Goal: Information Seeking & Learning: Learn about a topic

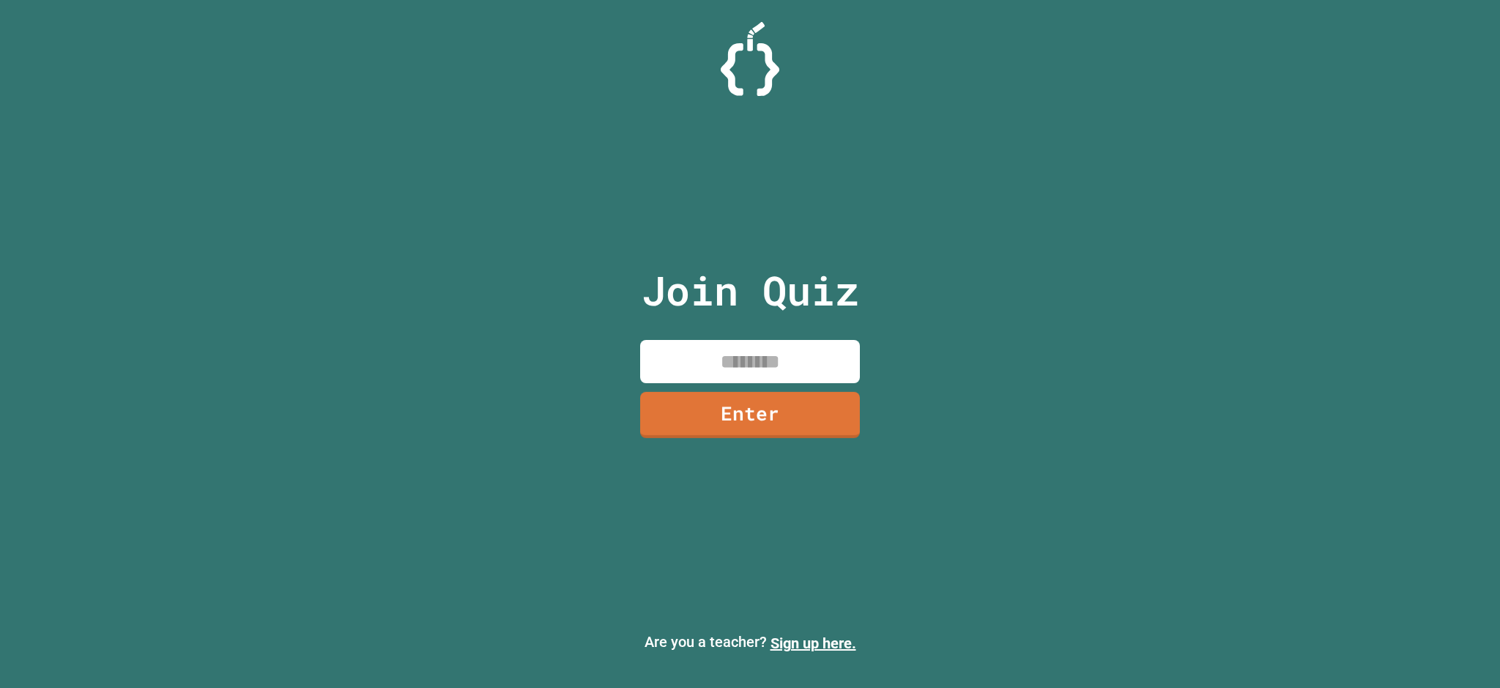
click at [804, 354] on input at bounding box center [750, 361] width 220 height 43
click at [748, 352] on input at bounding box center [750, 361] width 220 height 43
type input "********"
click at [683, 407] on link "Enter" at bounding box center [750, 414] width 225 height 48
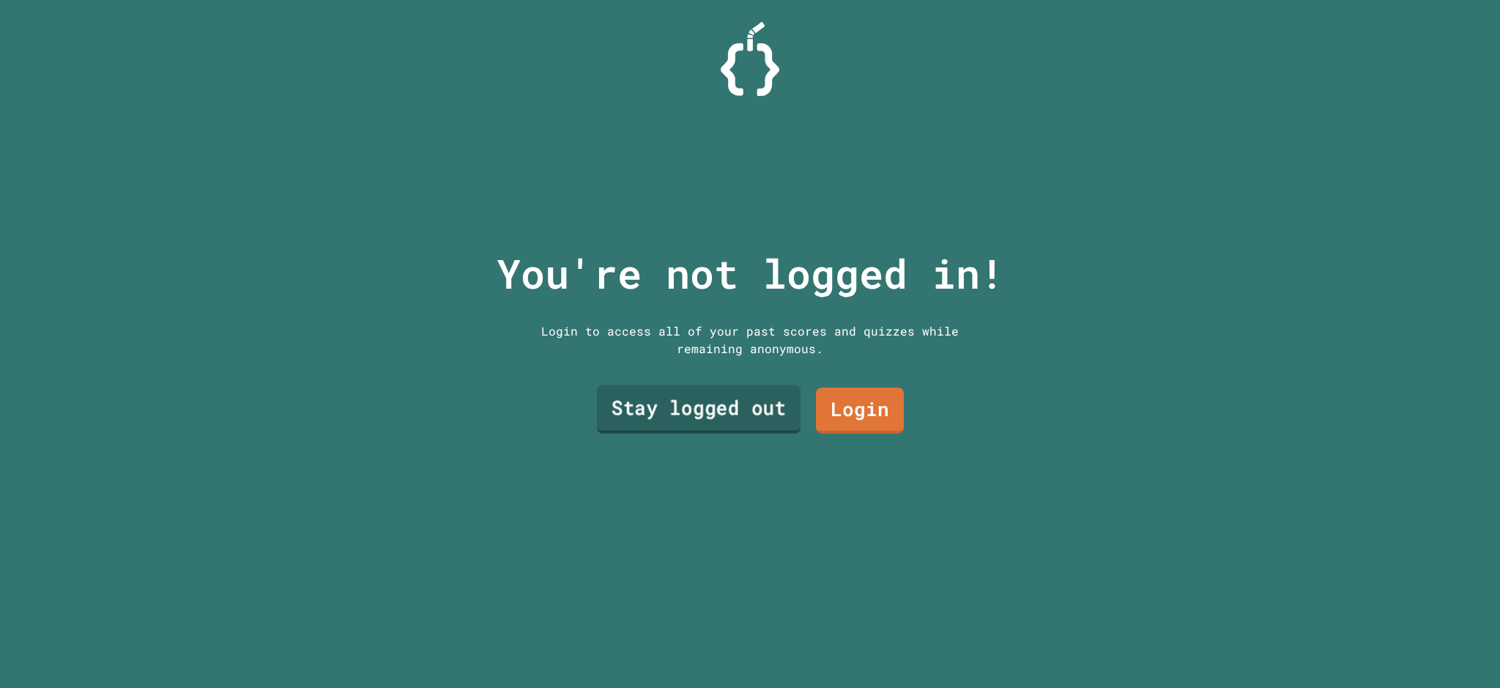
click at [750, 417] on link "Stay logged out" at bounding box center [699, 409] width 204 height 48
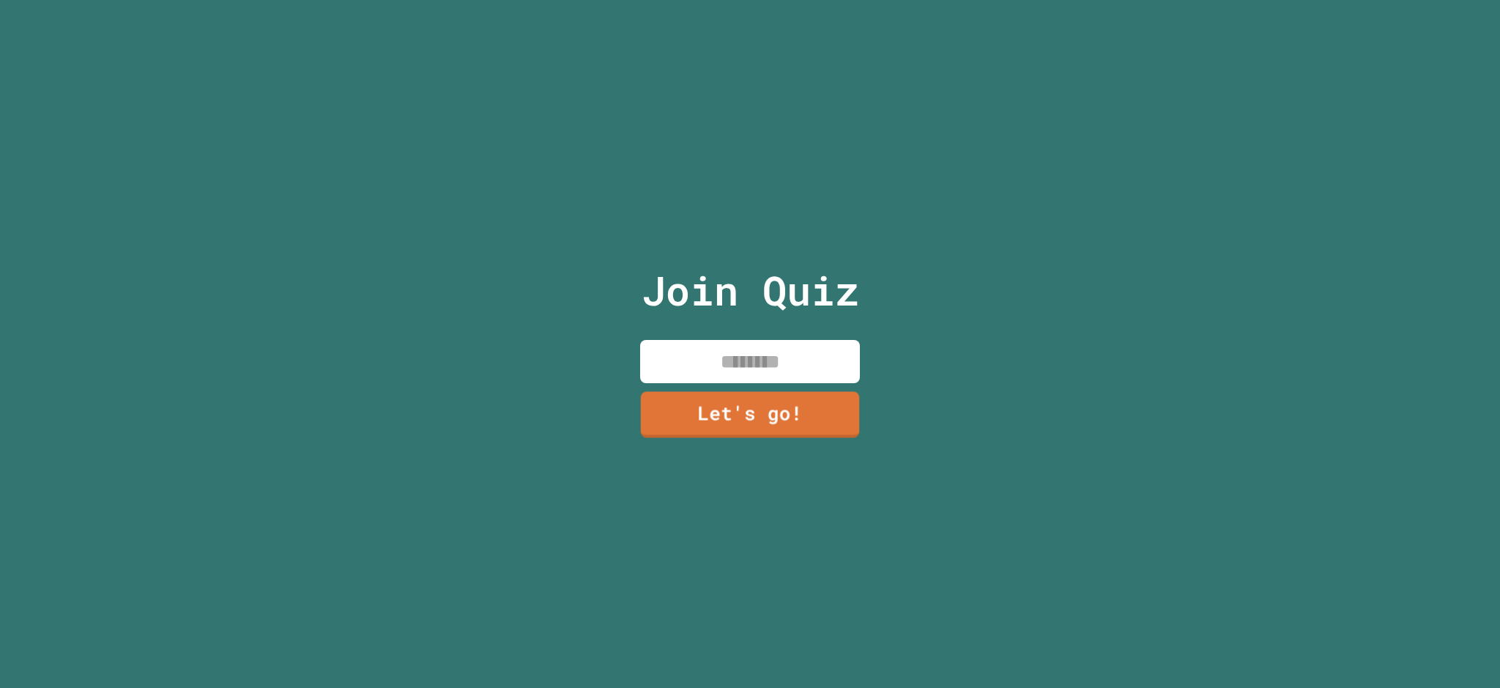
click at [722, 368] on input at bounding box center [750, 361] width 220 height 43
type input "*"
type input "*****"
click at [682, 404] on link "Let's go!" at bounding box center [750, 413] width 217 height 48
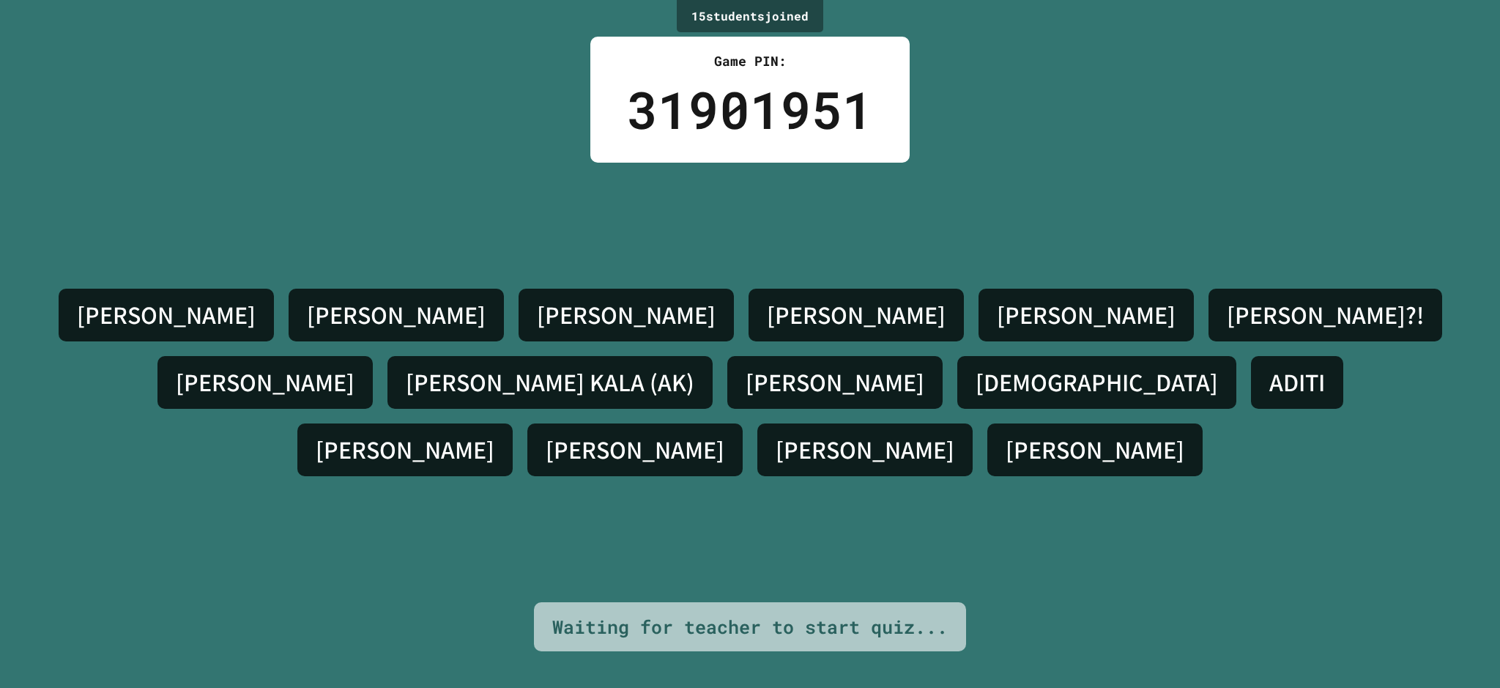
click at [870, 247] on div "[PERSON_NAME] [PERSON_NAME] [PERSON_NAME]?! [PERSON_NAME] (AK) [PERSON_NAME] [P…" at bounding box center [750, 383] width 1427 height 440
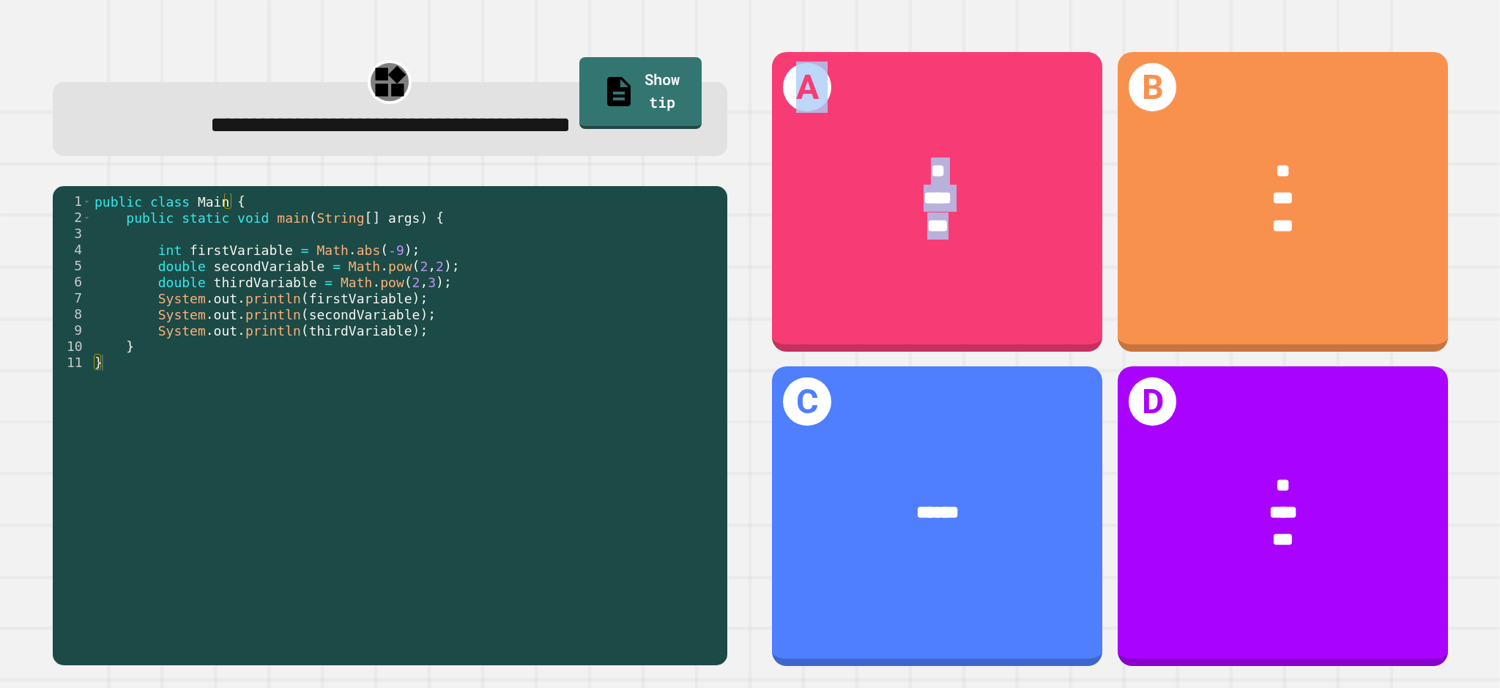
drag, startPoint x: 996, startPoint y: 237, endPoint x: 472, endPoint y: 367, distance: 540.5
click at [472, 367] on div "**********" at bounding box center [750, 359] width 1440 height 658
click at [620, 333] on div "public class Main { public static void main ( String [ ] args ) { int firstVari…" at bounding box center [406, 418] width 629 height 451
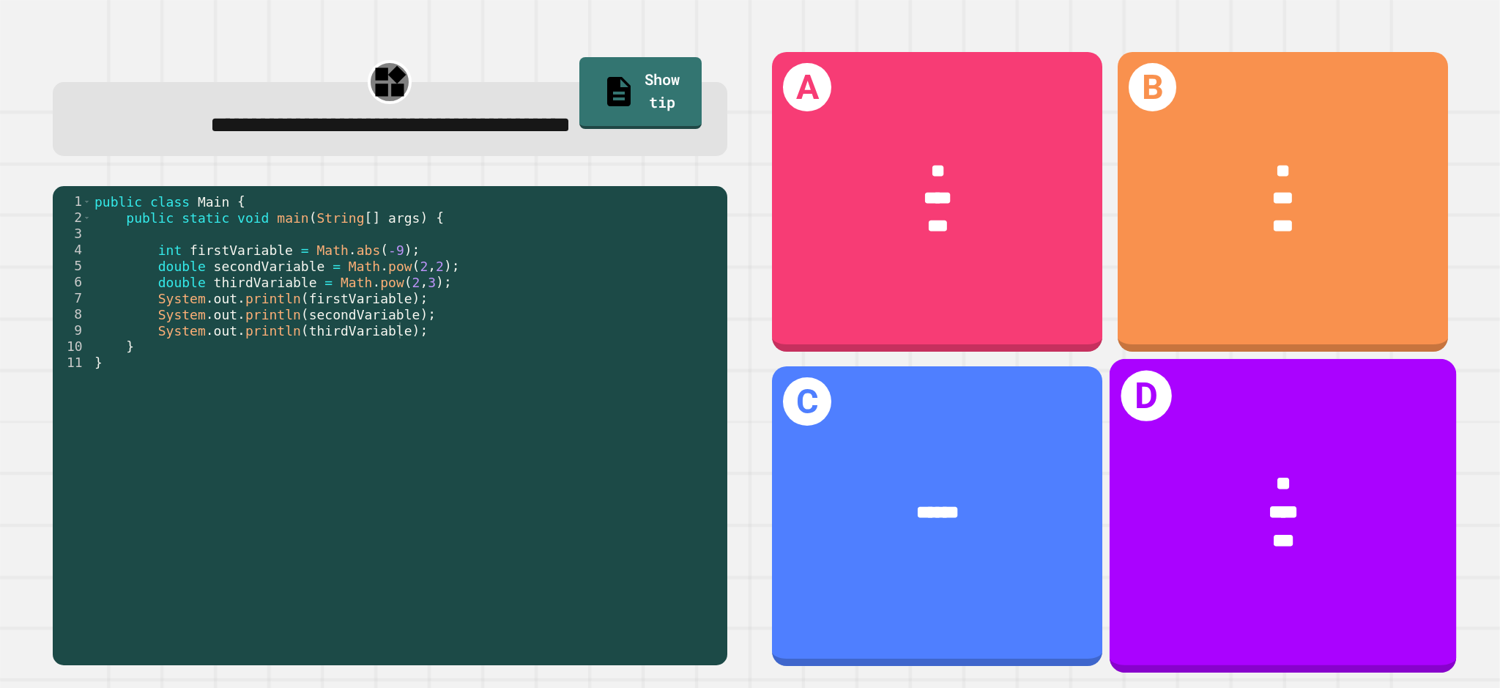
click at [1338, 469] on div "*" at bounding box center [1283, 483] width 270 height 29
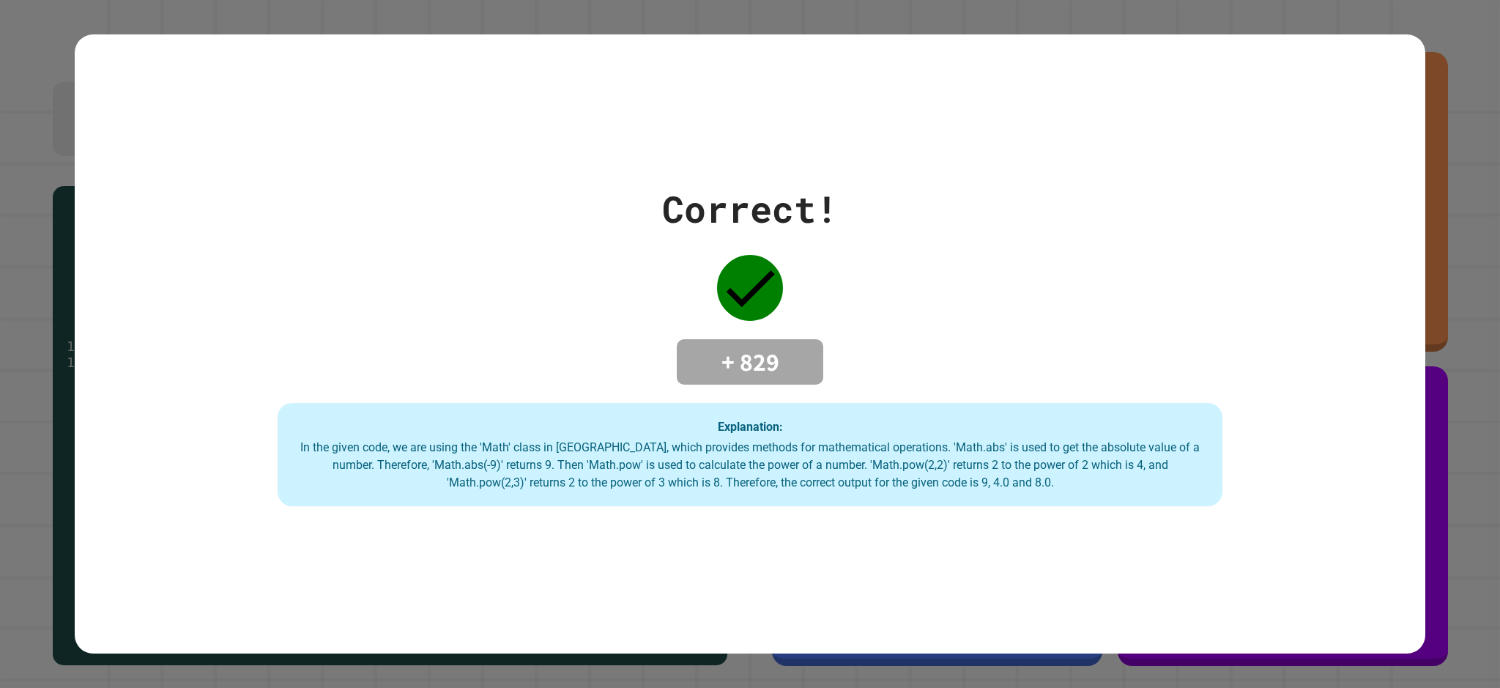
click at [719, 371] on h4 "+ 829" at bounding box center [750, 361] width 117 height 31
click at [668, 351] on div "Correct! + 829 Explanation: In the given code, we are using the 'Math' class in…" at bounding box center [750, 344] width 1350 height 325
click at [649, 286] on div "Correct! + 829 Explanation: In the given code, we are using the 'Math' class in…" at bounding box center [750, 344] width 1350 height 325
click at [1266, 245] on div "Correct! + 829 Explanation: In the given code, we are using the 'Math' class in…" at bounding box center [750, 344] width 1350 height 325
click at [1465, 58] on div "Correct! + 829 Explanation: In the given code, we are using the 'Math' class in…" at bounding box center [750, 344] width 1500 height 688
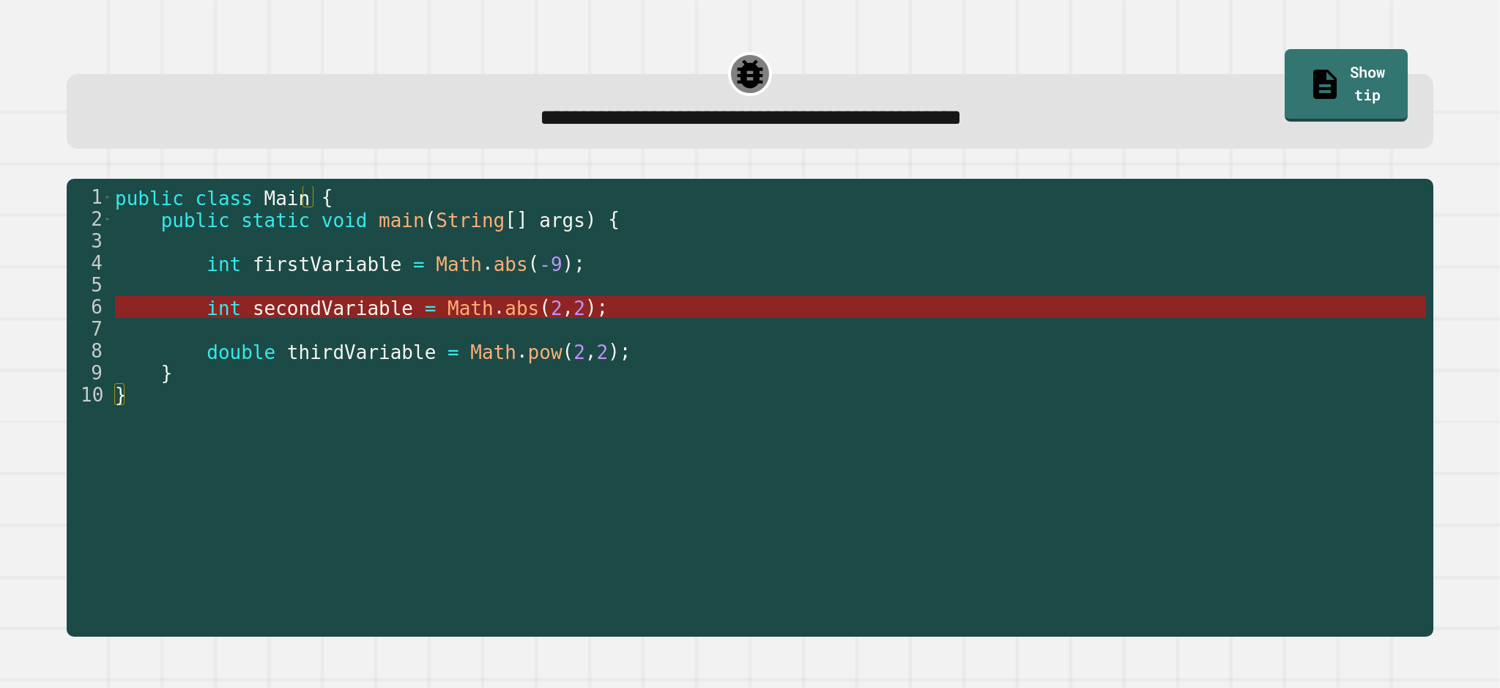
click at [449, 309] on span "Math" at bounding box center [471, 308] width 46 height 22
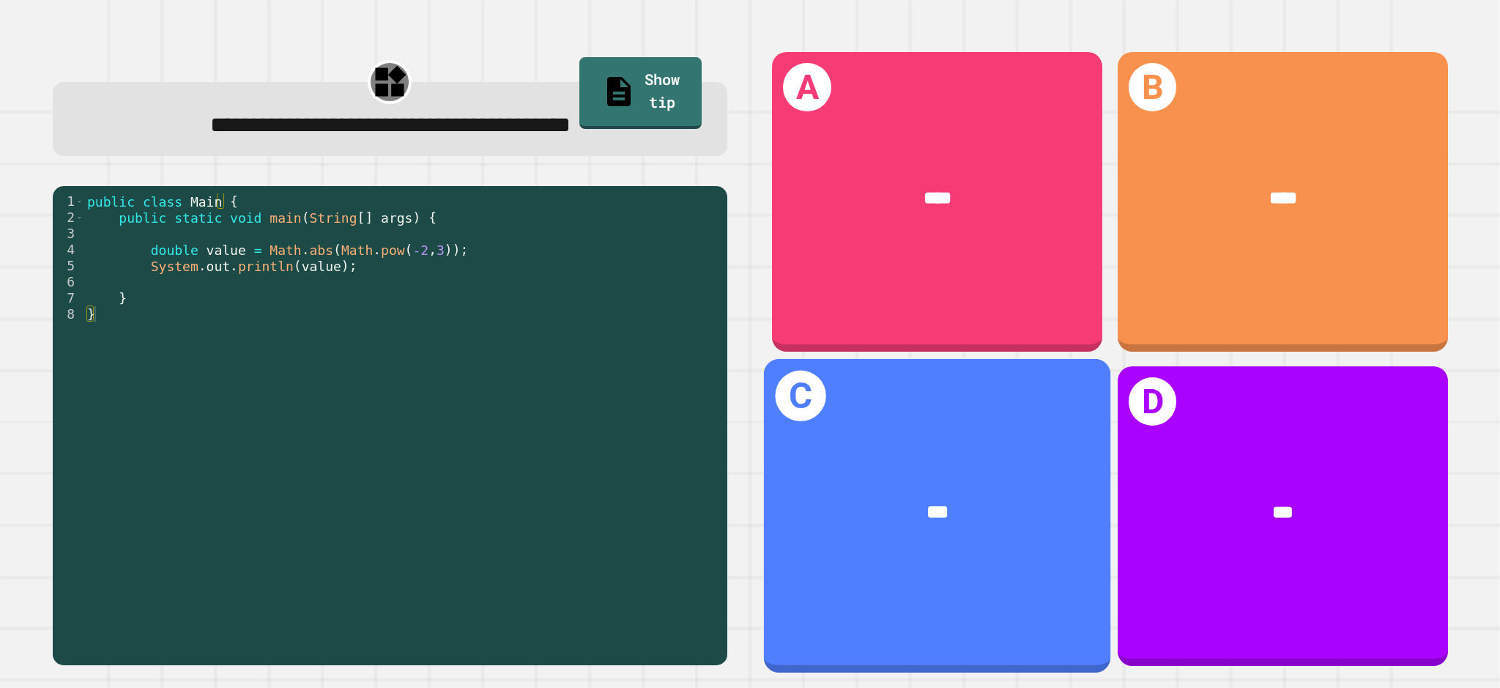
click at [1004, 467] on div "***" at bounding box center [937, 512] width 346 height 104
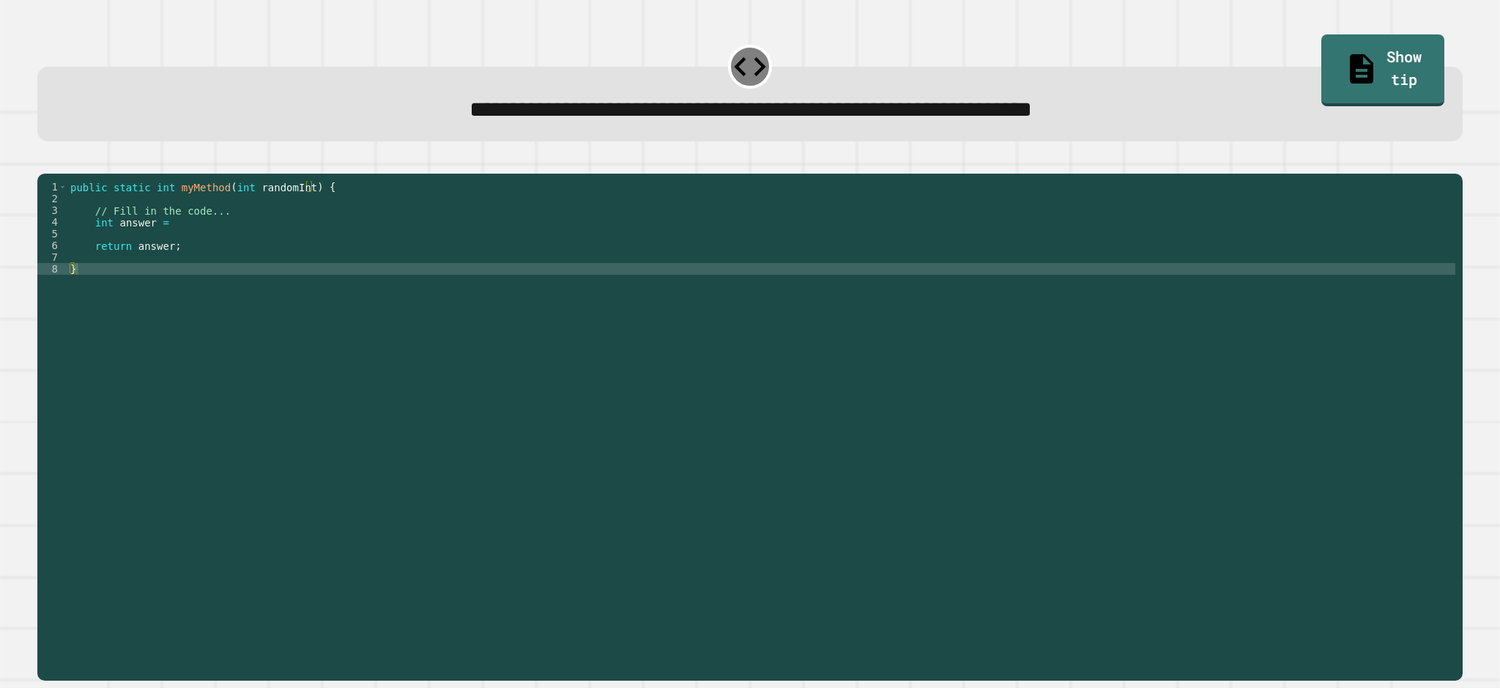
click at [367, 352] on div "public static int myMethod ( int randomInt ) { // Fill in the code... int answe…" at bounding box center [761, 409] width 1388 height 457
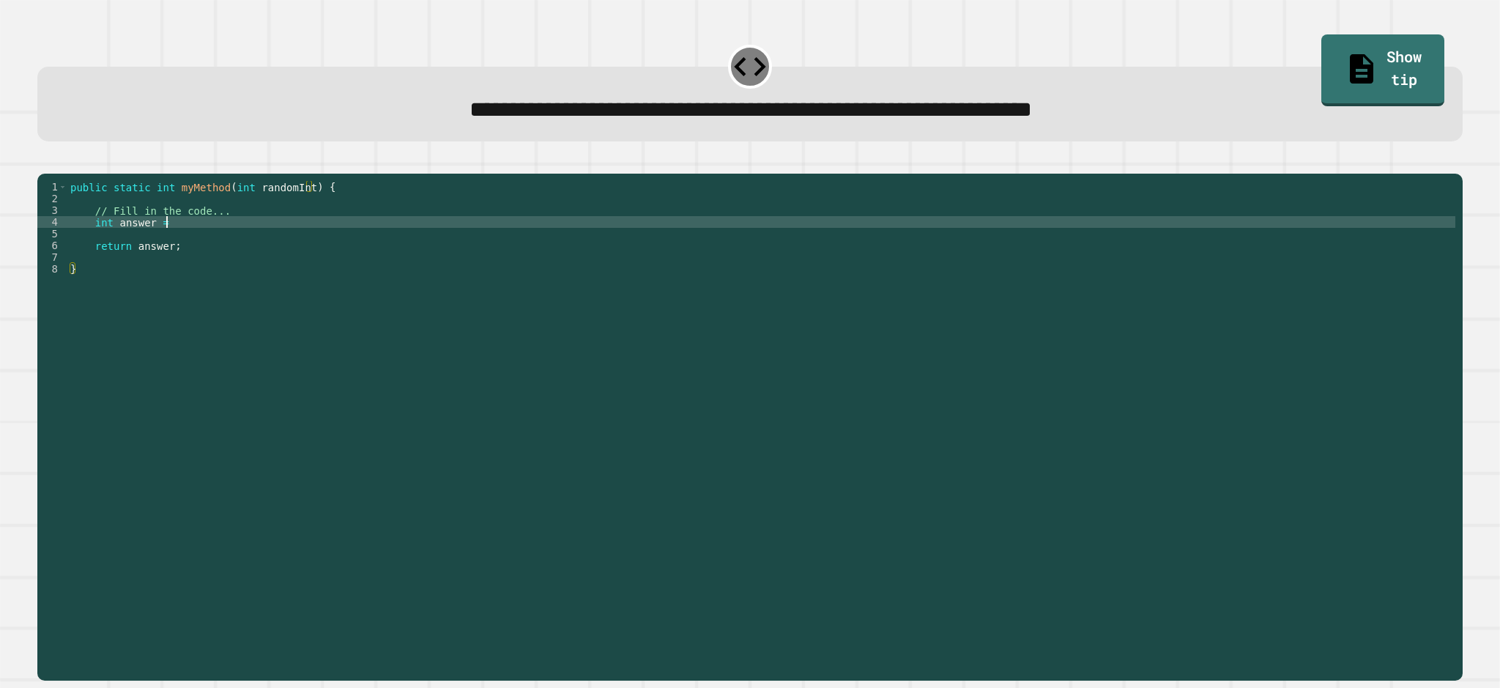
click at [316, 243] on div "public static int myMethod ( int randomInt ) { // Fill in the code... int answe…" at bounding box center [761, 409] width 1388 height 457
type textarea "**********"
click at [1344, 56] on icon at bounding box center [1361, 67] width 35 height 37
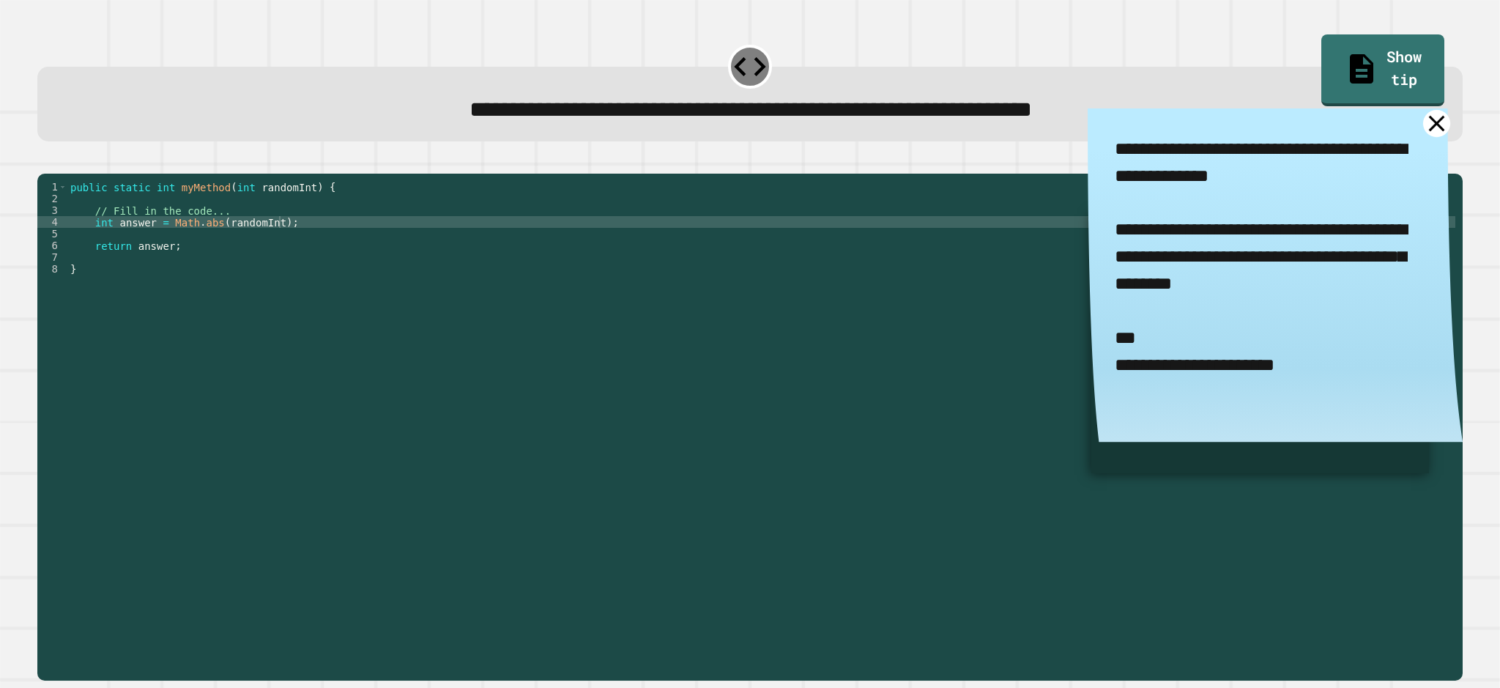
click at [1423, 128] on icon at bounding box center [1436, 123] width 27 height 27
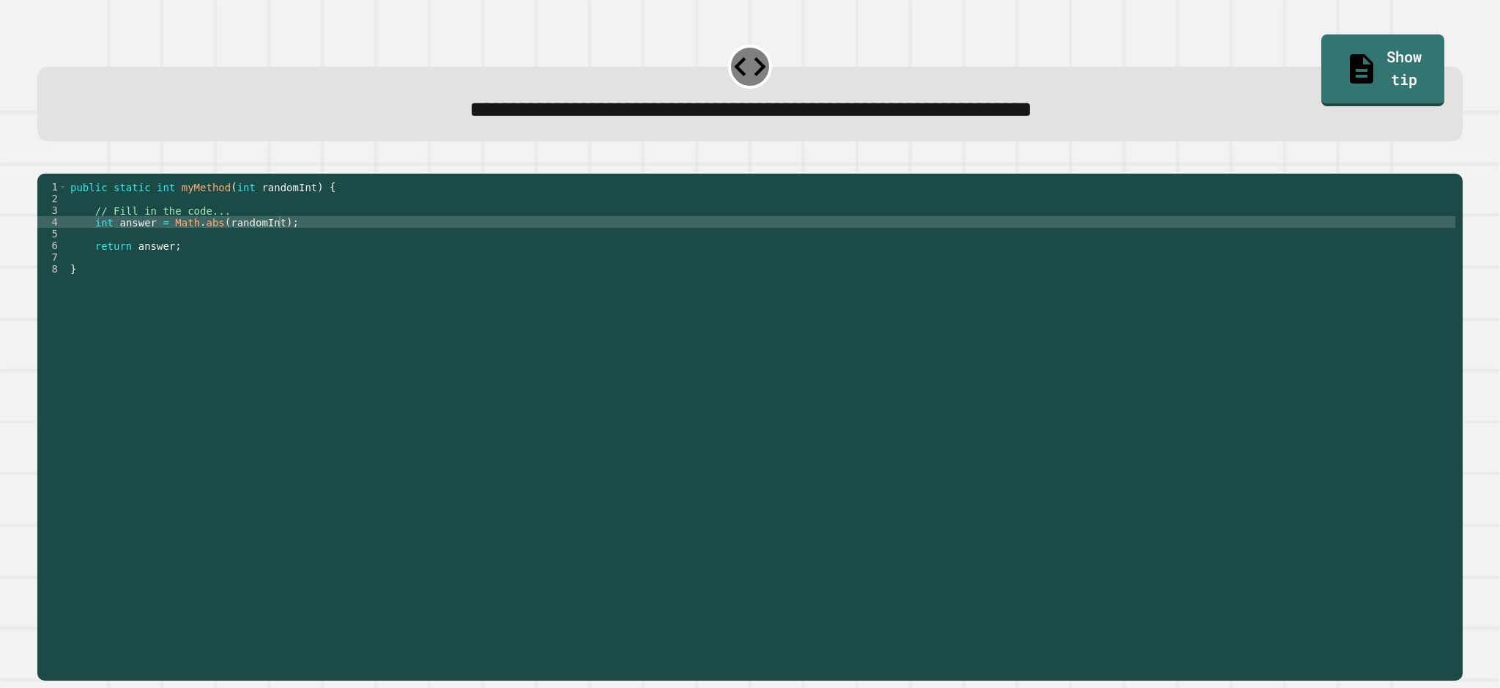
click at [193, 259] on div "public static int myMethod ( int randomInt ) { // Fill in the code... int answe…" at bounding box center [761, 409] width 1388 height 457
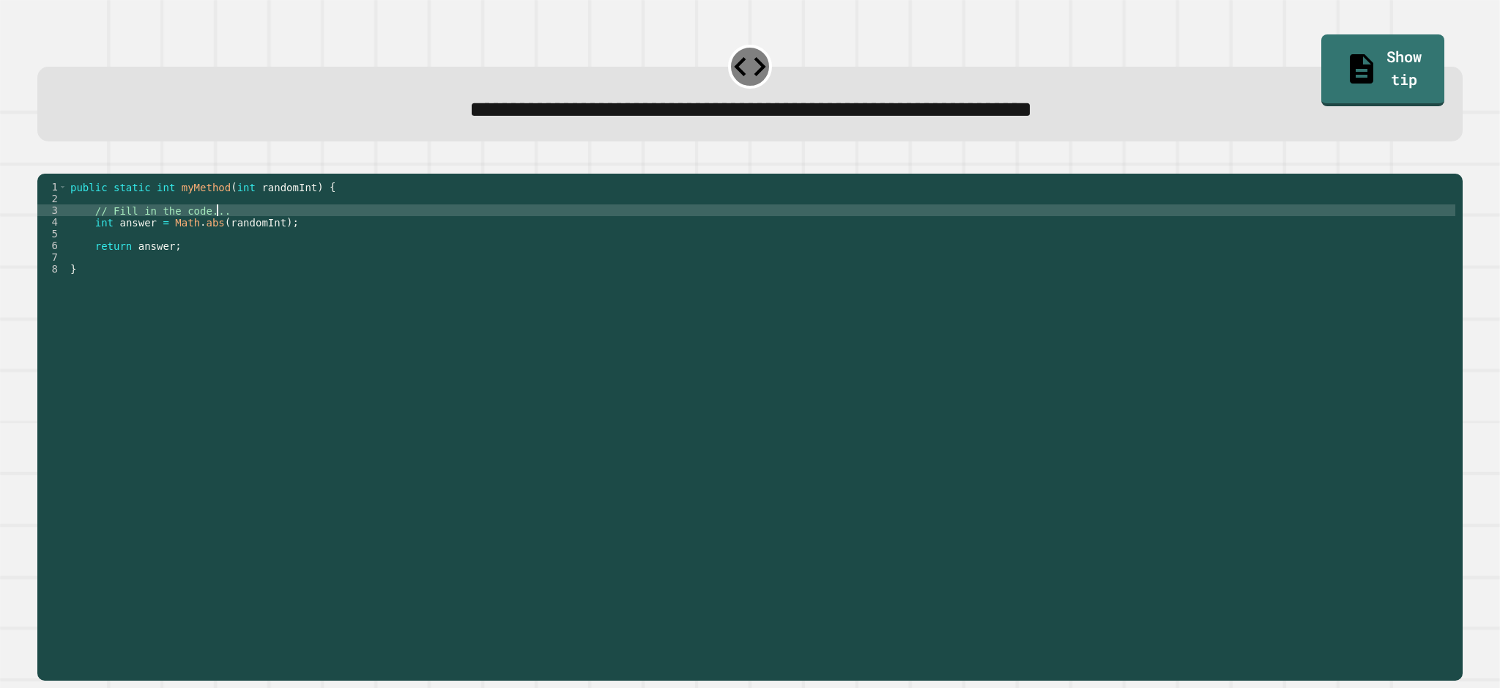
click at [231, 237] on div "public static int myMethod ( int randomInt ) { // Fill in the code... int answe…" at bounding box center [761, 409] width 1388 height 457
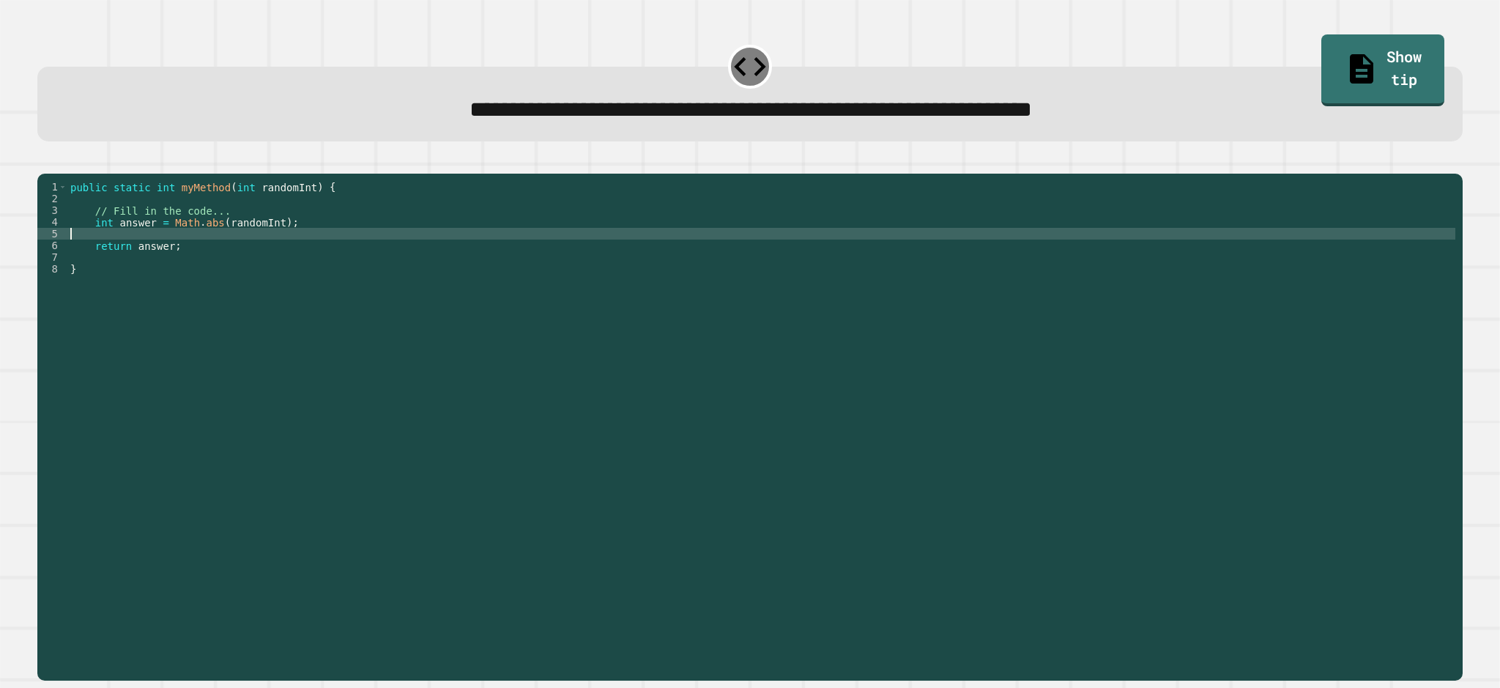
click at [207, 252] on div "public static int myMethod ( int randomInt ) { // Fill in the code... int answe…" at bounding box center [761, 409] width 1388 height 457
click at [221, 229] on div "public static int myMethod ( int randomInt ) { // Fill in the code... int answe…" at bounding box center [761, 409] width 1388 height 457
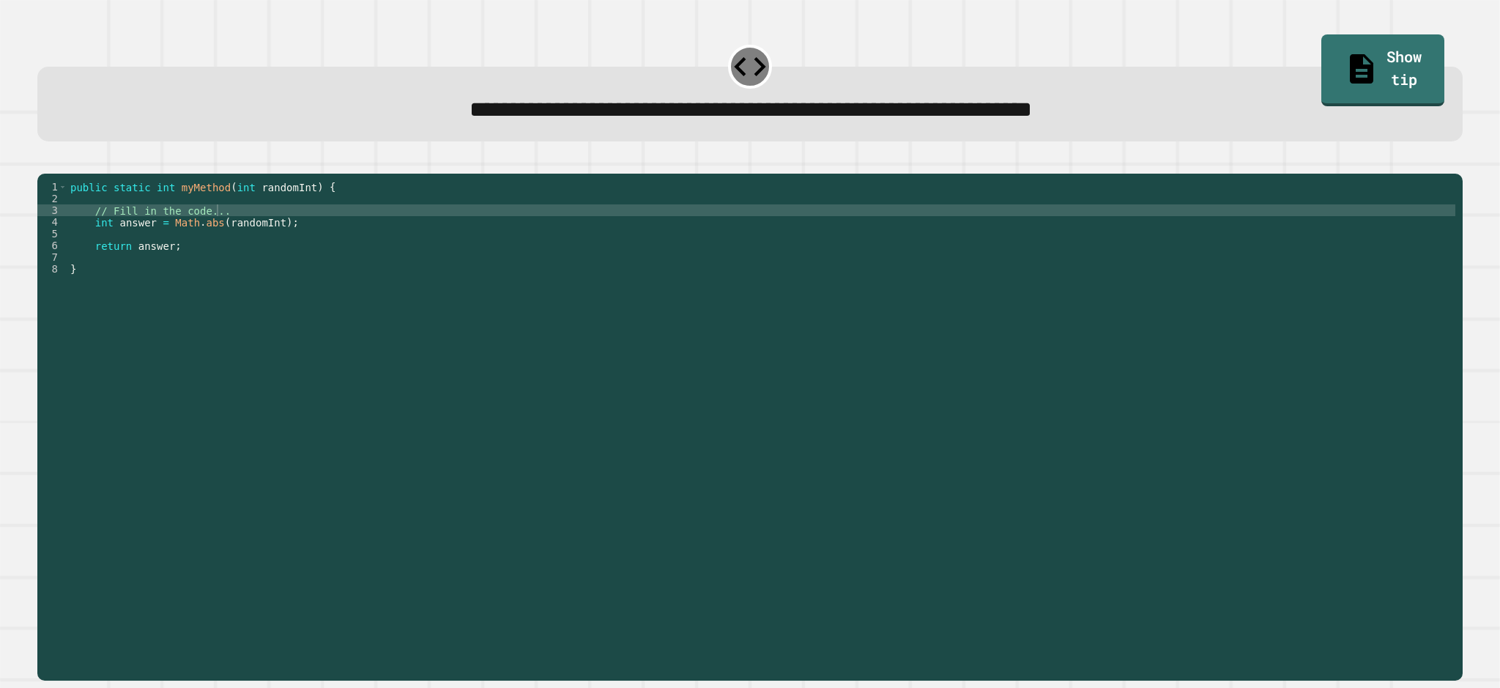
click at [45, 162] on icon "button" at bounding box center [45, 162] width 0 height 0
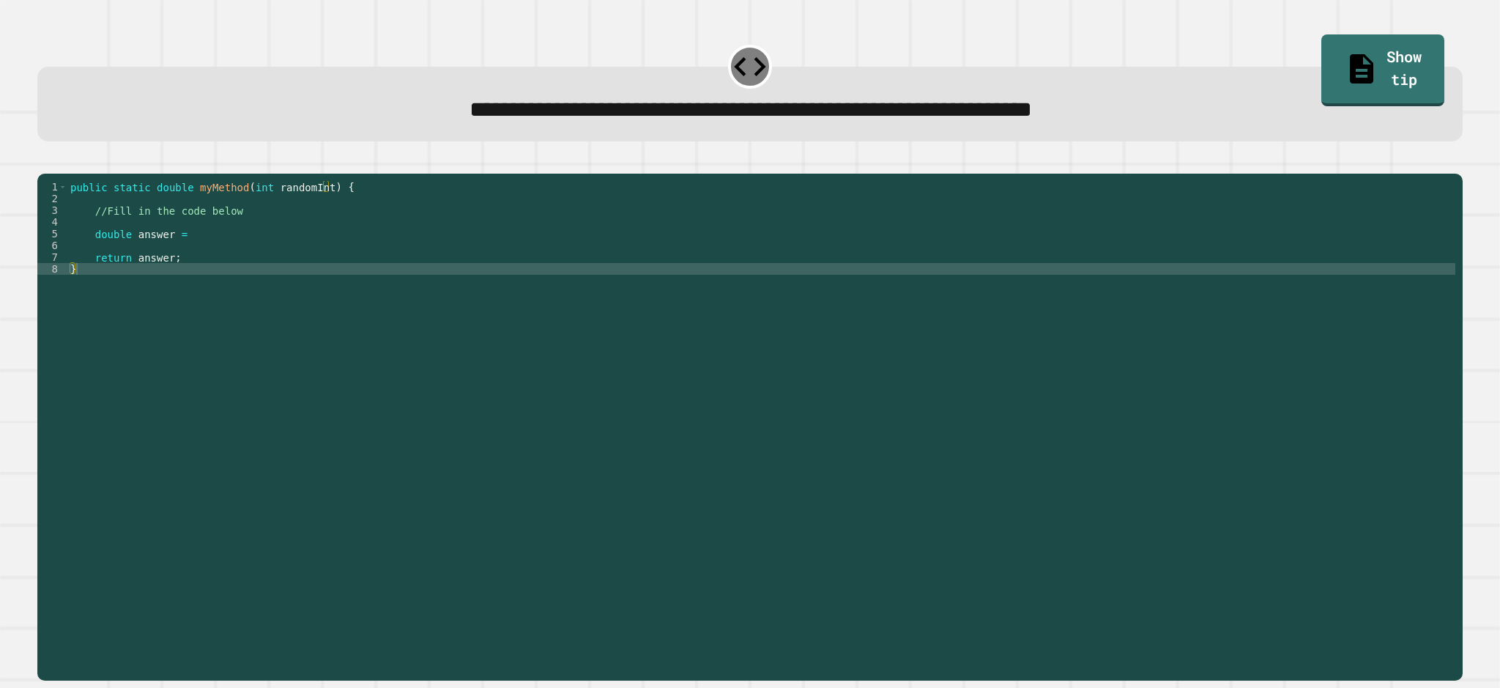
click at [369, 237] on div "public static double myMethod ( int randomInt ) { //Fill in the code below doub…" at bounding box center [761, 409] width 1388 height 457
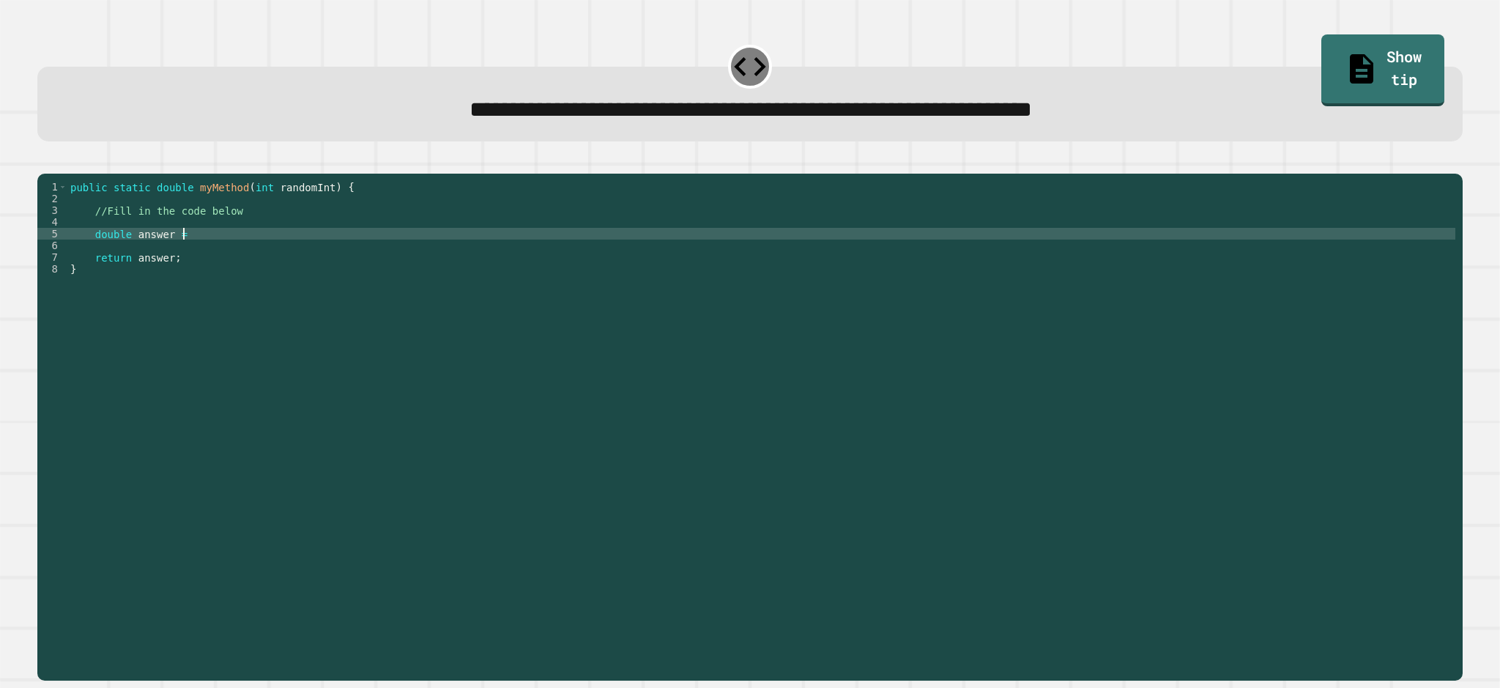
click at [363, 260] on div "public static double myMethod ( int randomInt ) { //Fill in the code below doub…" at bounding box center [761, 409] width 1388 height 457
click at [45, 162] on icon "button" at bounding box center [45, 162] width 0 height 0
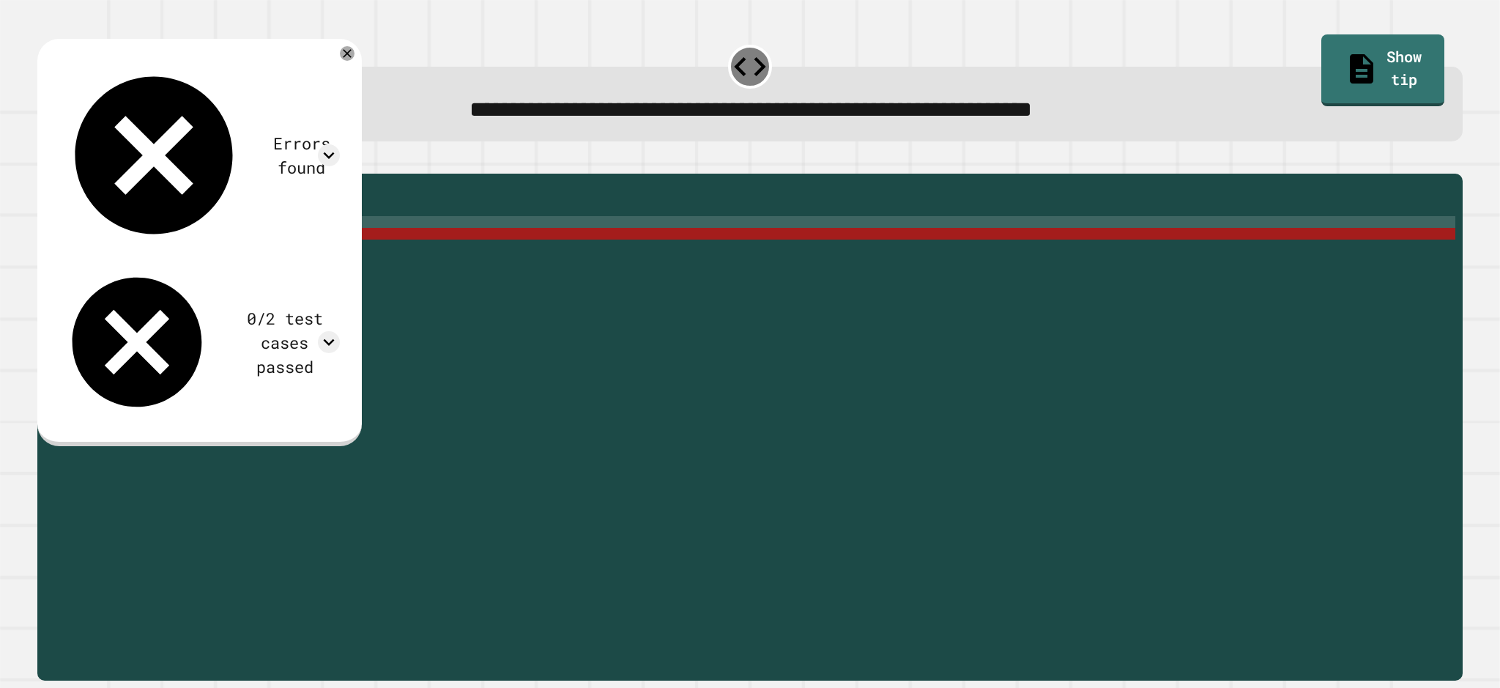
click at [238, 248] on div "public static double myMethod ( int randomInt ) { //Fill in the code below doub…" at bounding box center [761, 409] width 1388 height 457
click at [314, 252] on div "public static double myMethod ( int randomInt ) { //Fill in the code below doub…" at bounding box center [761, 409] width 1388 height 457
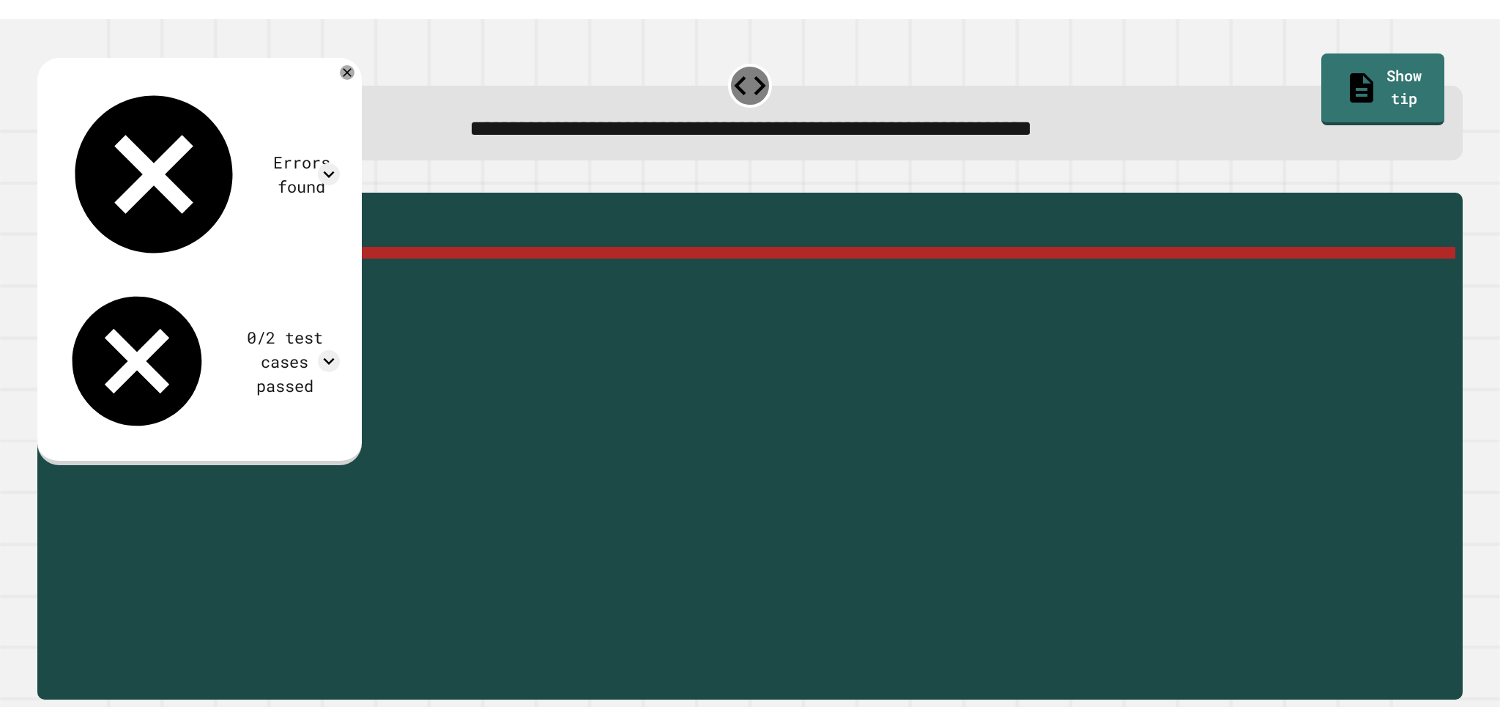
scroll to position [0, 15]
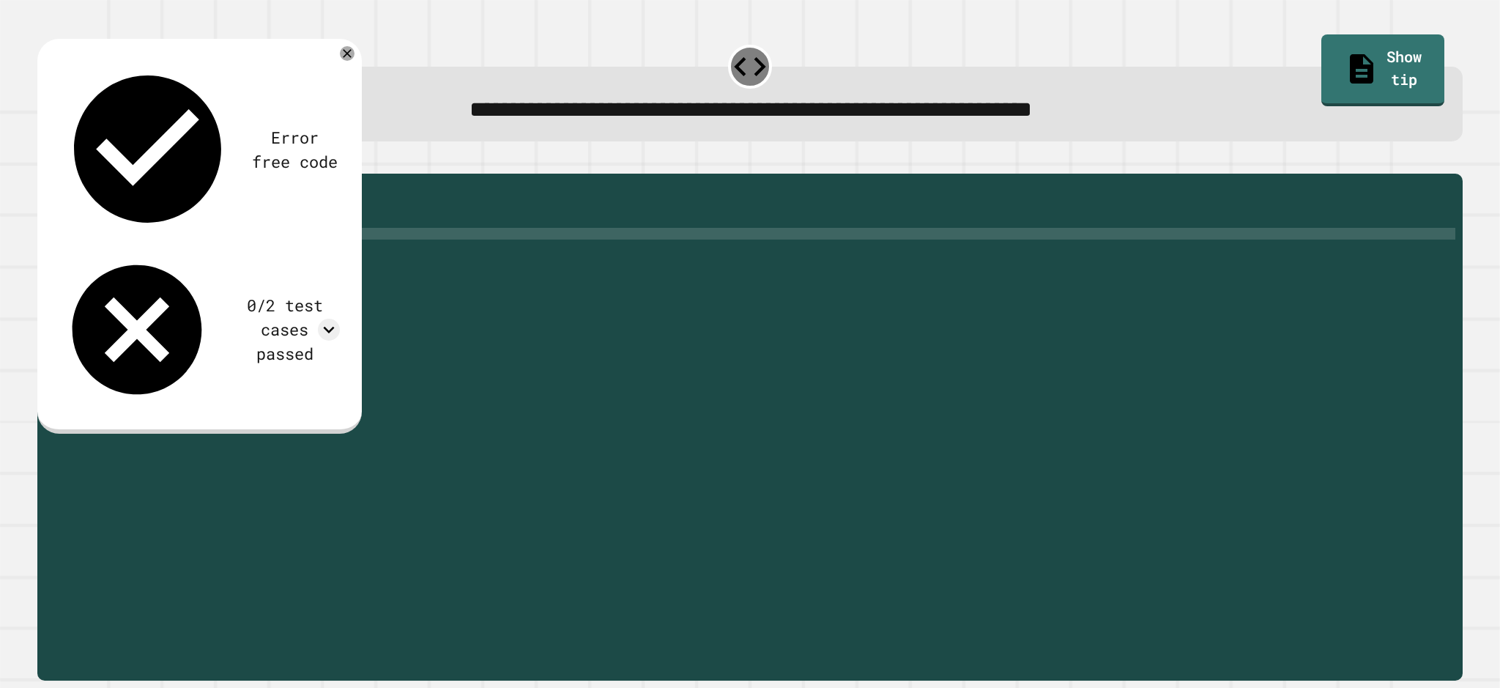
type textarea "**********"
click at [73, 174] on div at bounding box center [750, 165] width 1426 height 18
click at [45, 162] on icon "button" at bounding box center [45, 162] width 0 height 0
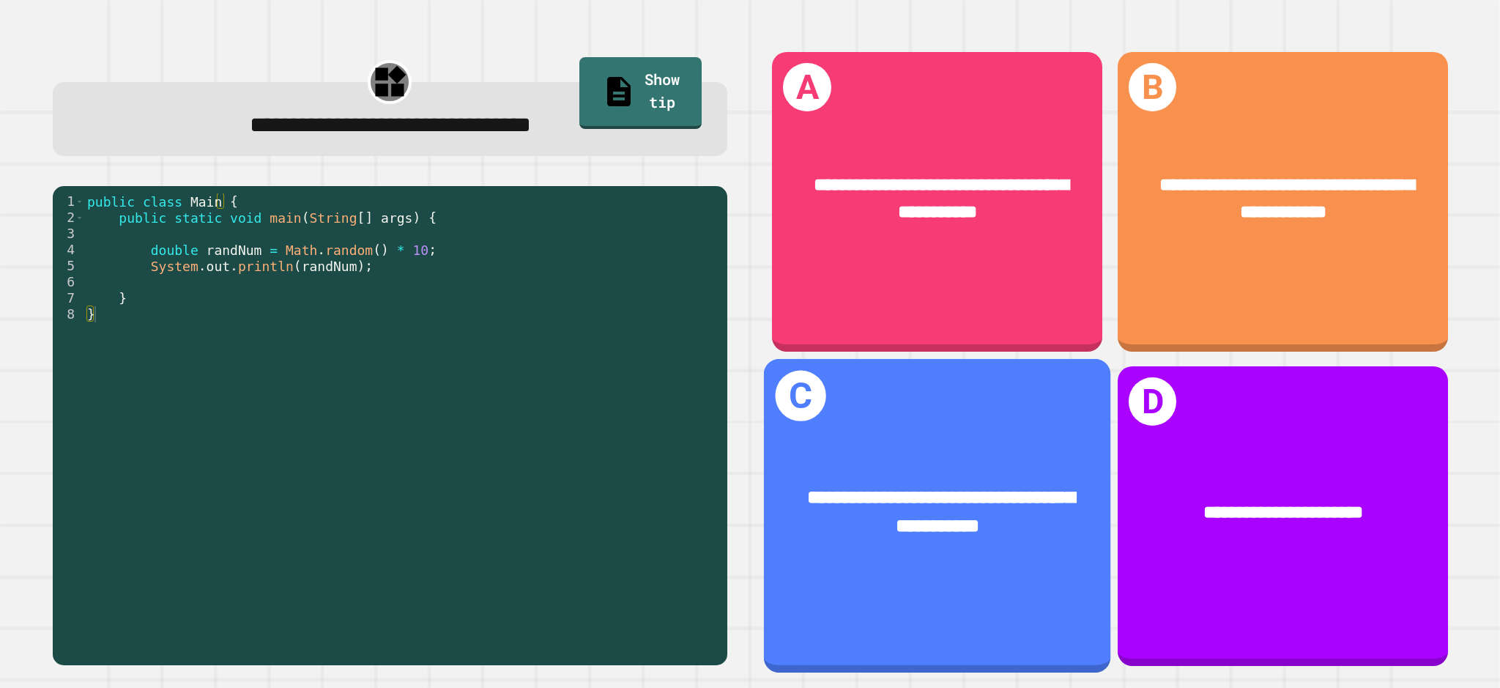
click at [977, 393] on div "**********" at bounding box center [937, 516] width 346 height 314
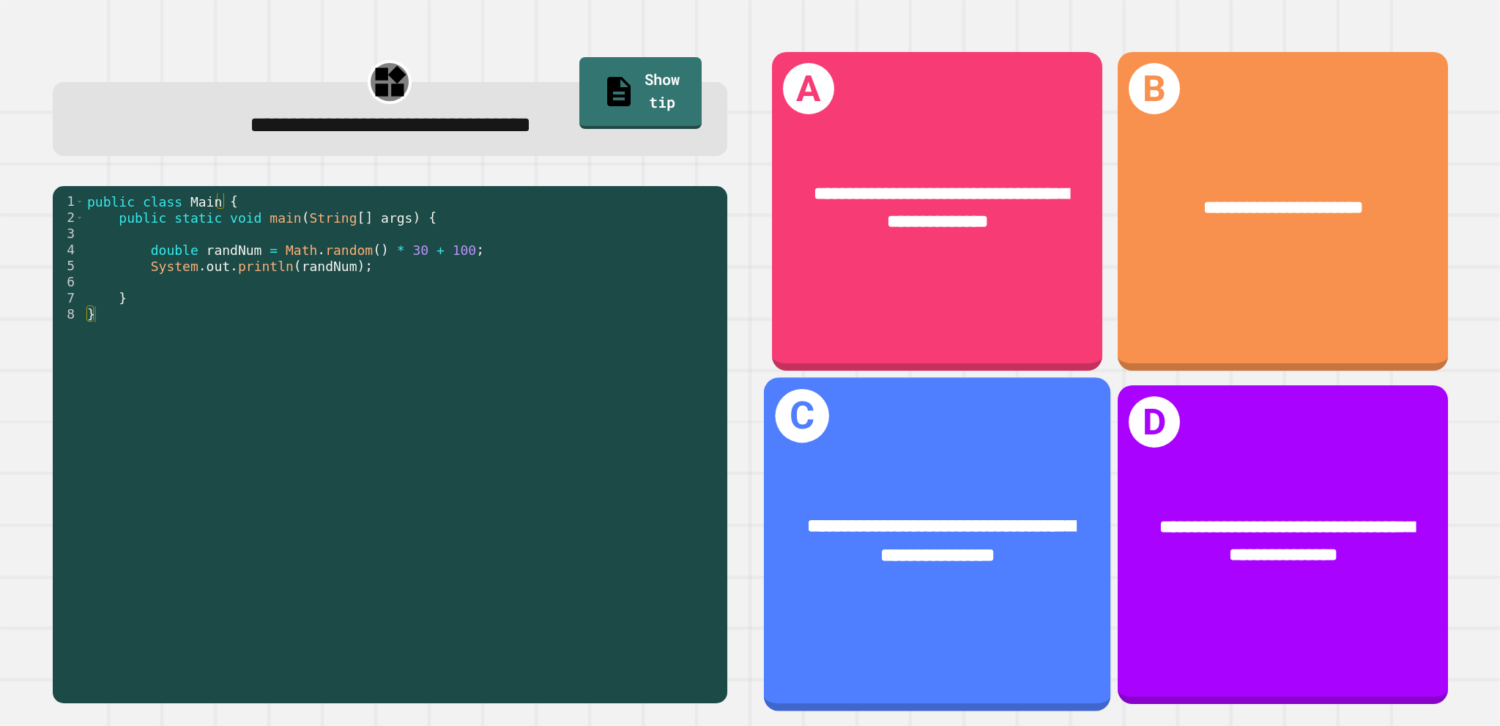
click at [1046, 476] on div "**********" at bounding box center [937, 540] width 346 height 133
